Goal: Task Accomplishment & Management: Complete application form

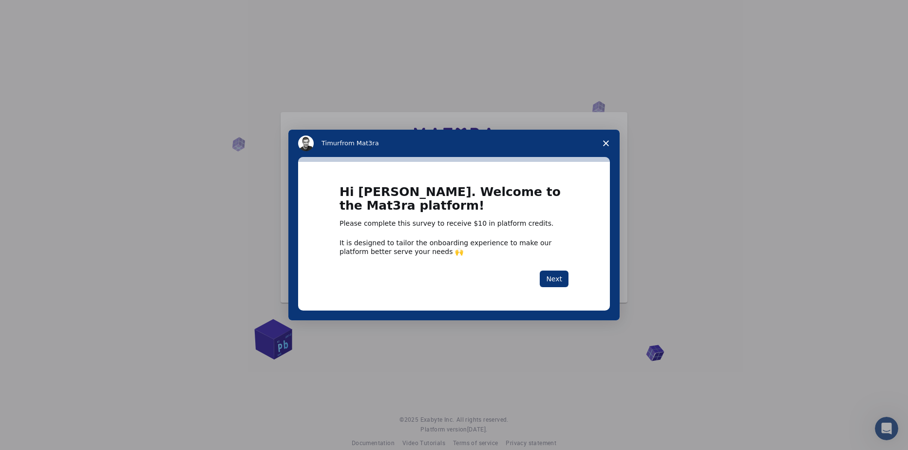
click at [608, 142] on icon "Close survey" at bounding box center [606, 143] width 6 height 6
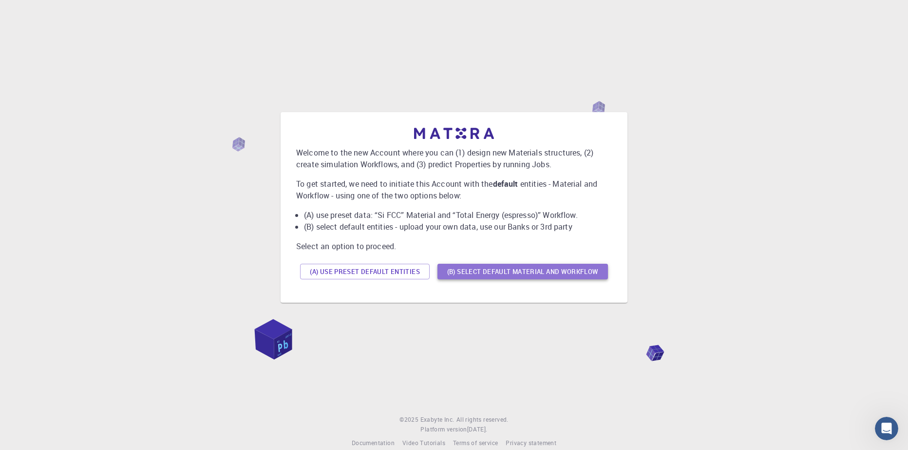
click at [536, 268] on button "(B) Select default material and workflow" at bounding box center [523, 272] width 171 height 16
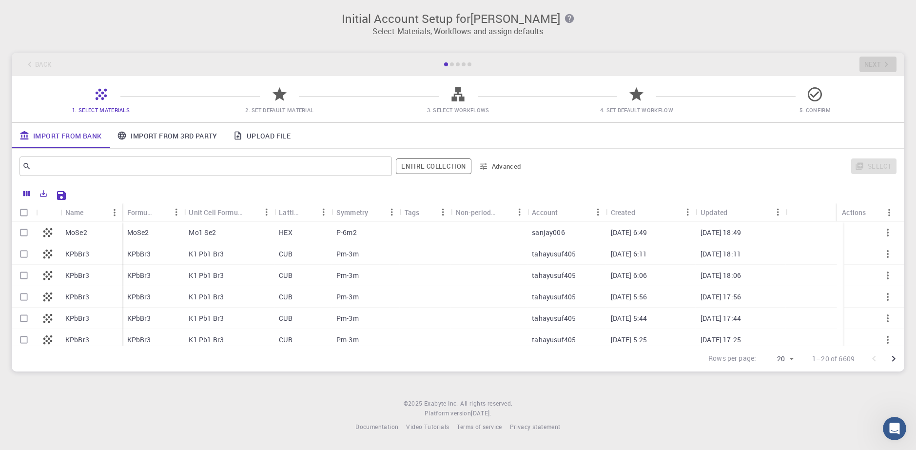
click at [469, 236] on div at bounding box center [489, 232] width 77 height 21
checkbox input "true"
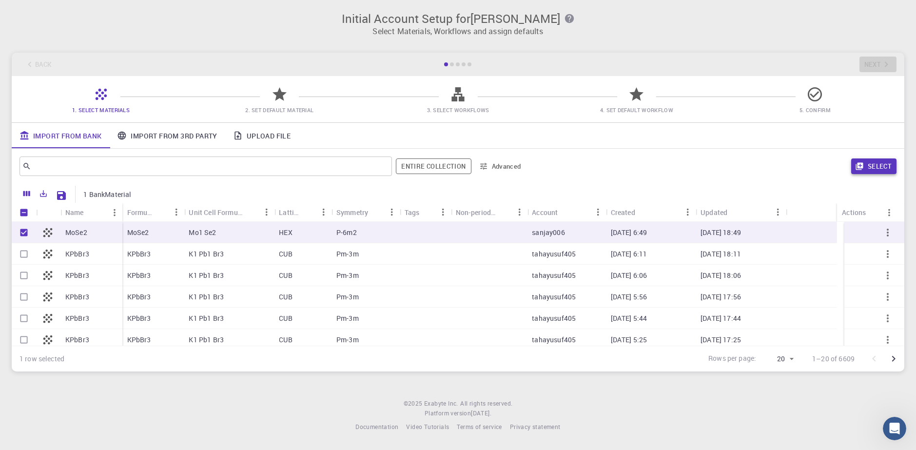
click at [876, 168] on button "Select" at bounding box center [873, 166] width 45 height 16
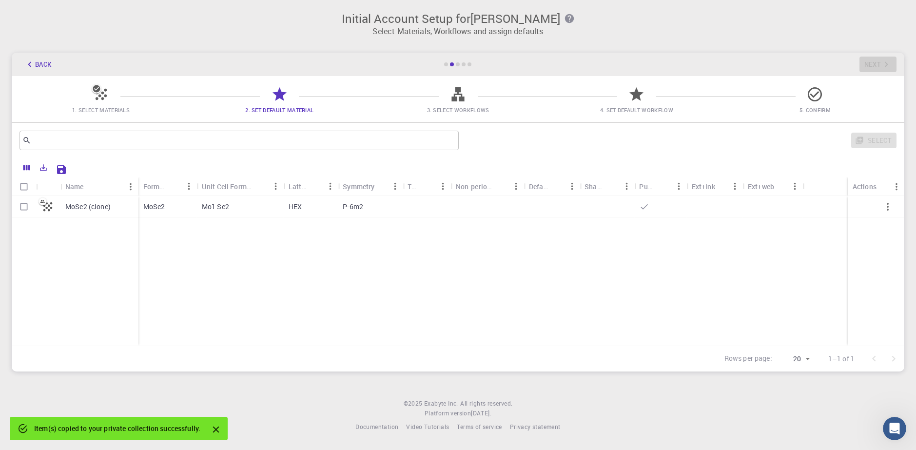
click at [189, 207] on div "MoSe2" at bounding box center [167, 206] width 58 height 21
checkbox input "true"
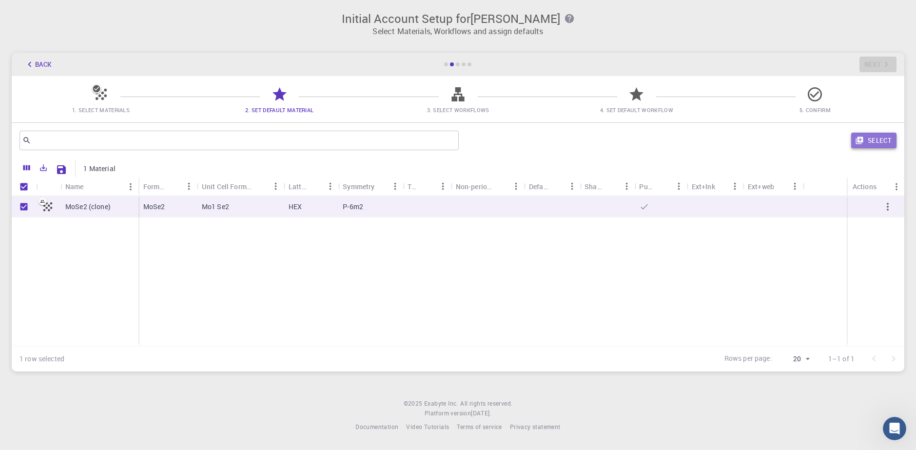
click at [877, 136] on button "Select" at bounding box center [873, 141] width 45 height 16
click at [206, 199] on div "Mo1 Se2" at bounding box center [240, 206] width 87 height 21
checkbox input "false"
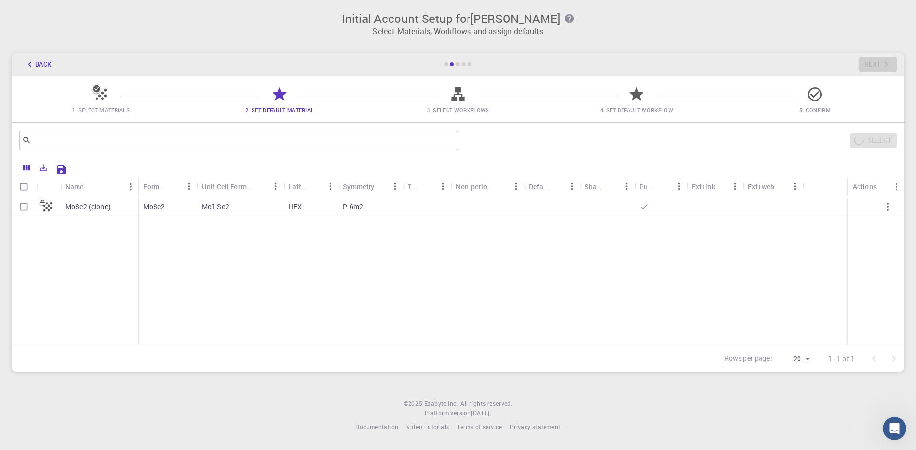
click at [200, 205] on div "Mo1 Se2" at bounding box center [240, 206] width 87 height 21
checkbox input "true"
